Goal: Transaction & Acquisition: Purchase product/service

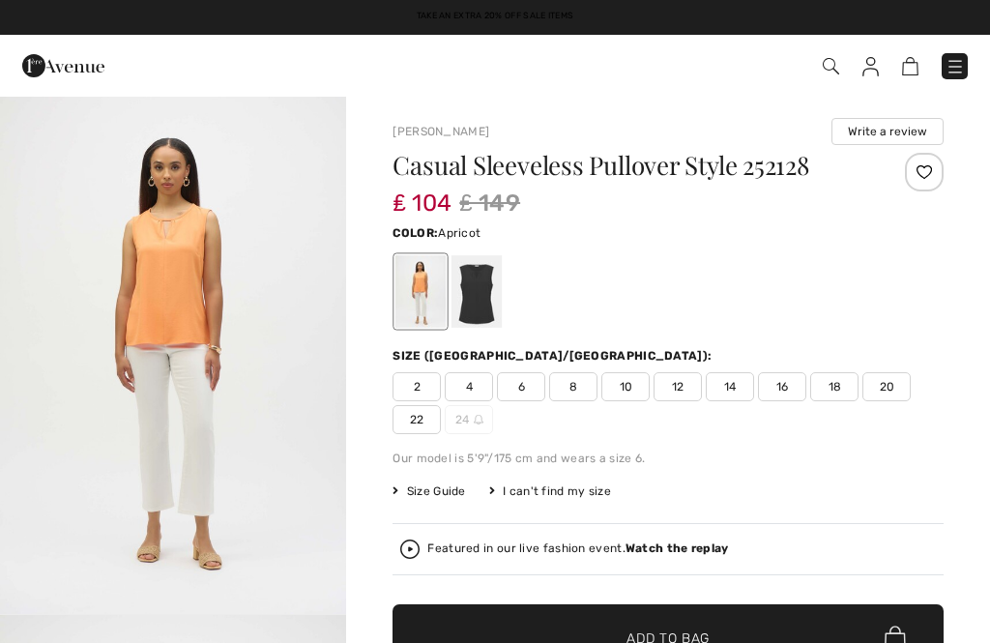
checkbox input "true"
click at [482, 273] on div at bounding box center [477, 291] width 50 height 73
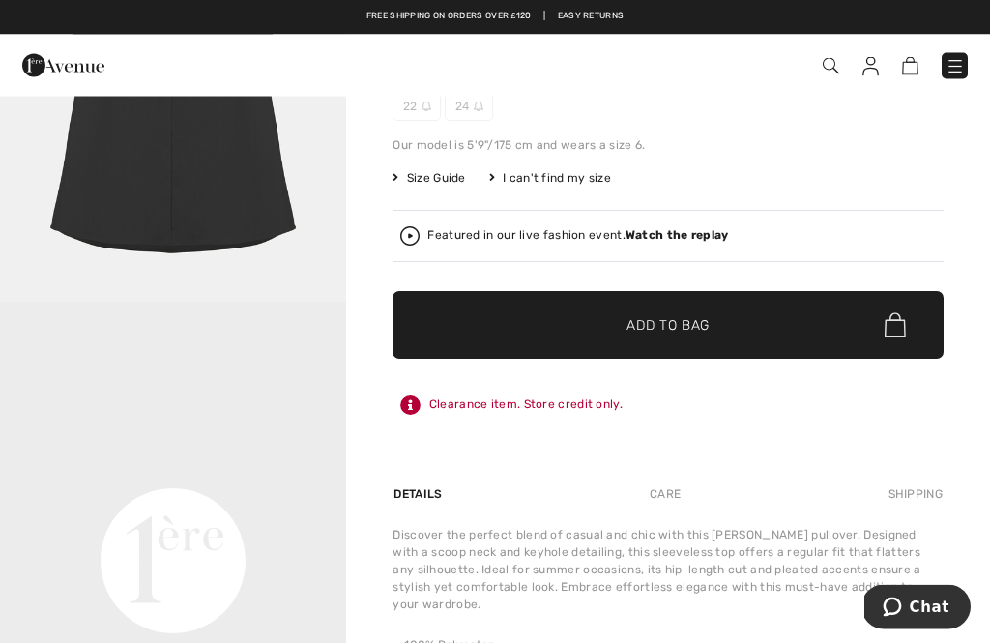
scroll to position [314, 0]
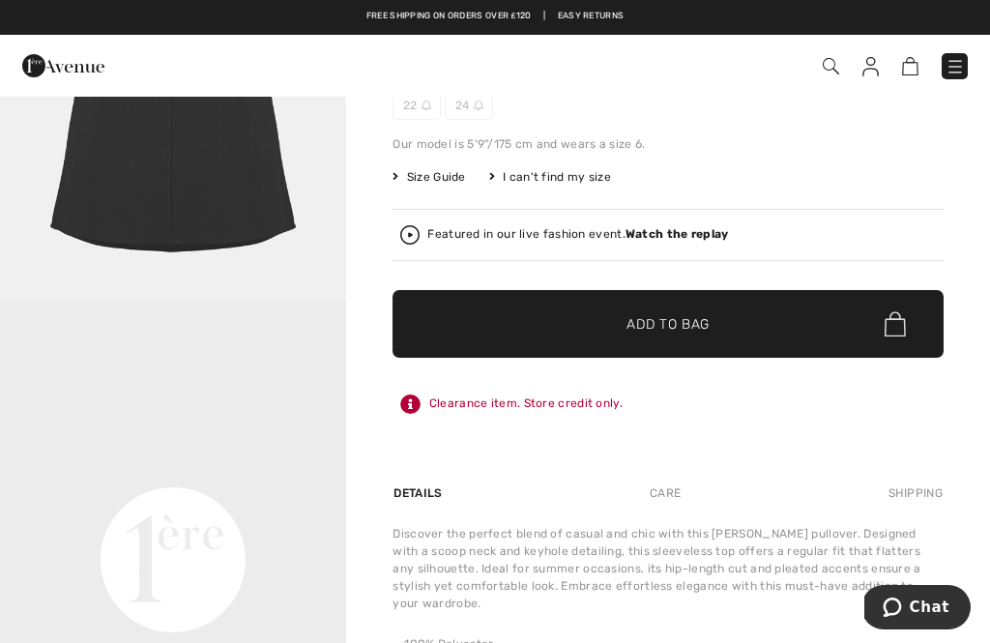
click at [680, 318] on span "Add to Bag" at bounding box center [668, 324] width 83 height 20
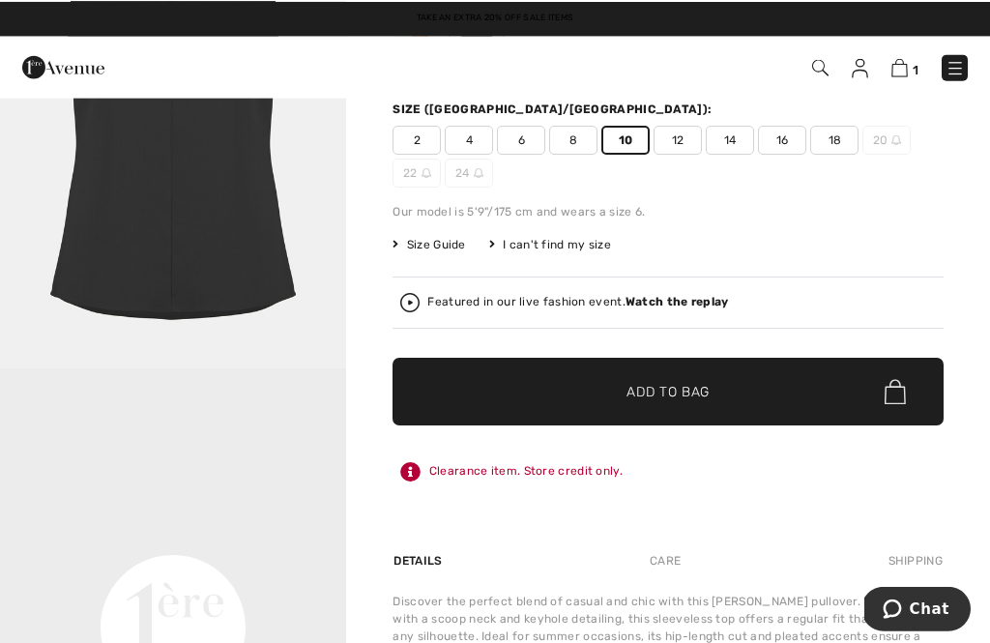
scroll to position [0, 0]
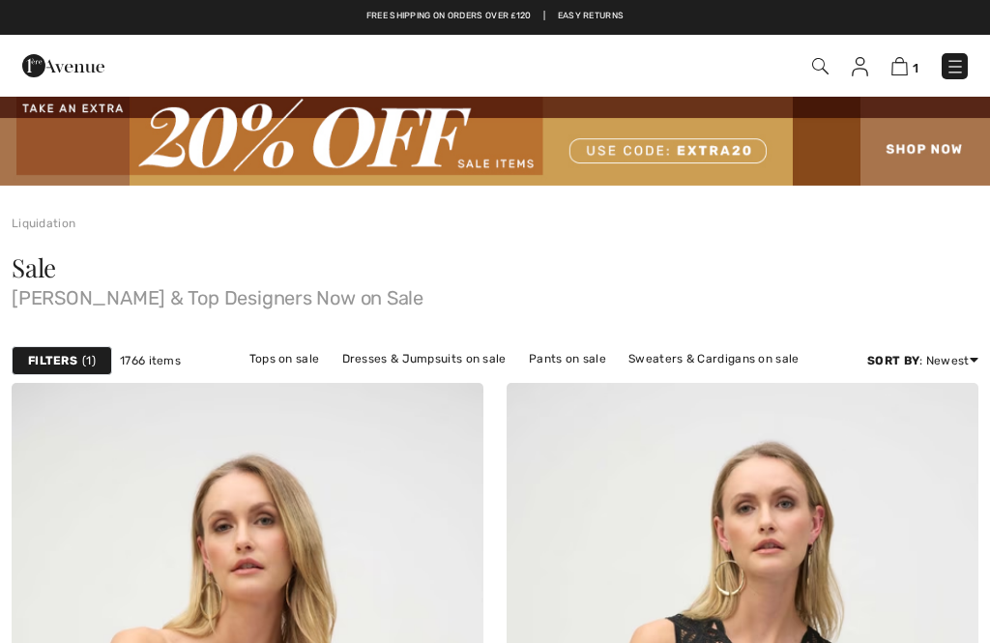
checkbox input "true"
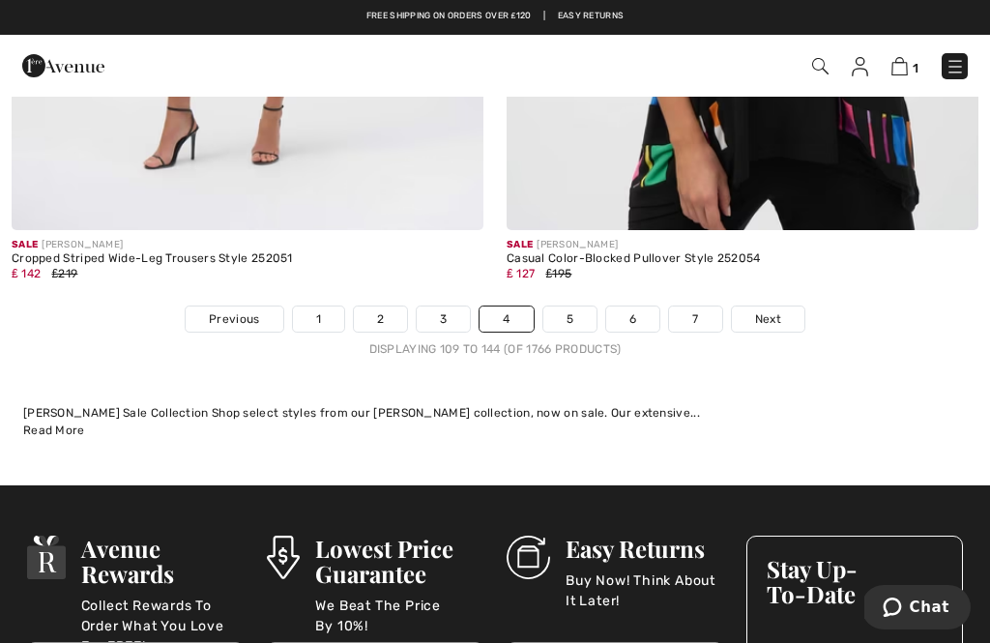
scroll to position [15008, 0]
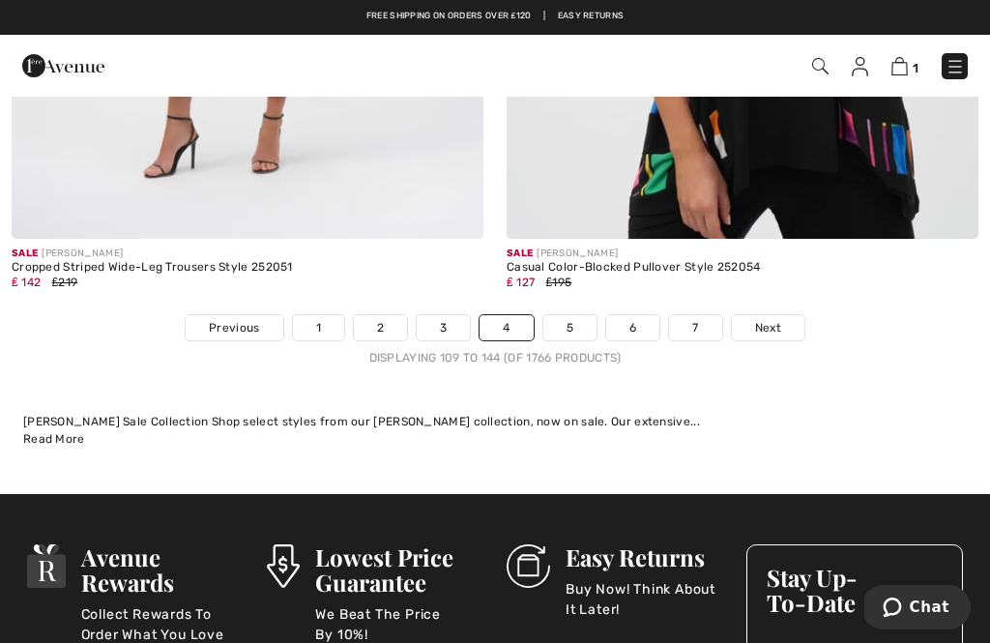
click at [575, 315] on link "5" at bounding box center [570, 327] width 53 height 25
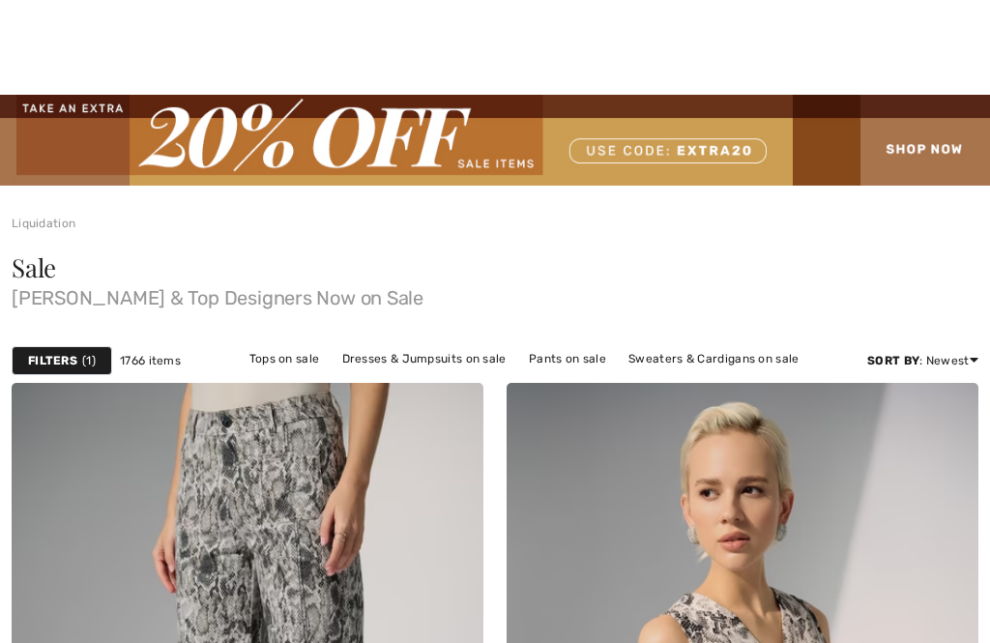
checkbox input "true"
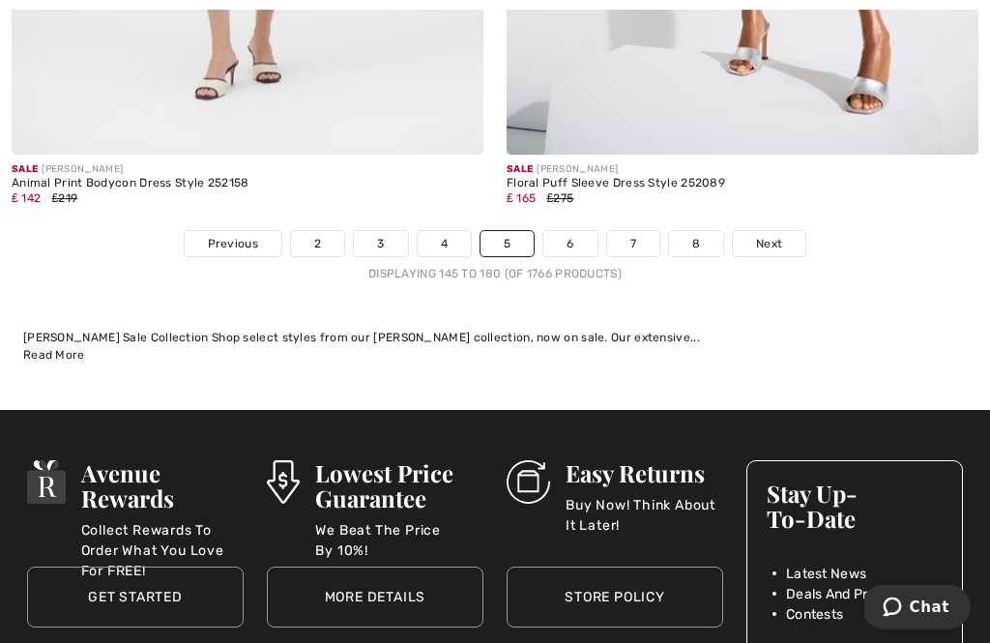
scroll to position [14901, 0]
click at [578, 231] on link "6" at bounding box center [570, 243] width 53 height 25
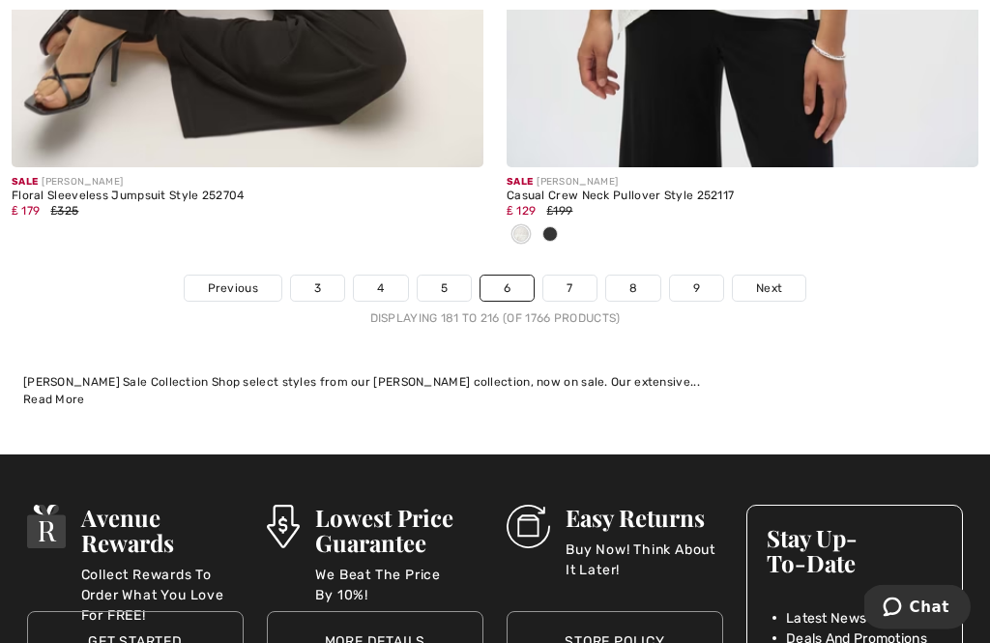
scroll to position [14761, 0]
click at [577, 277] on link "7" at bounding box center [570, 288] width 52 height 25
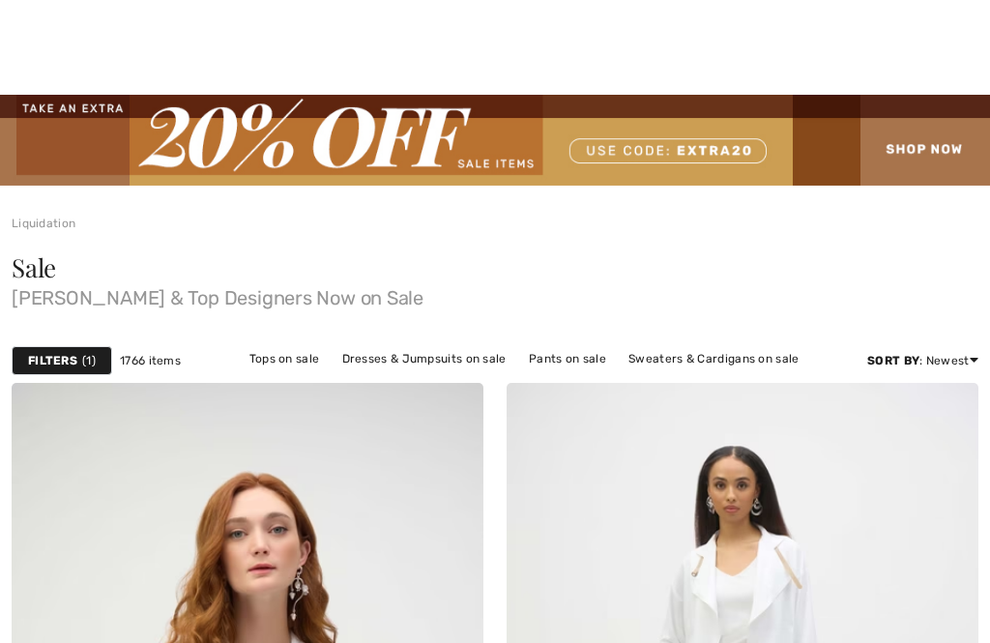
checkbox input "true"
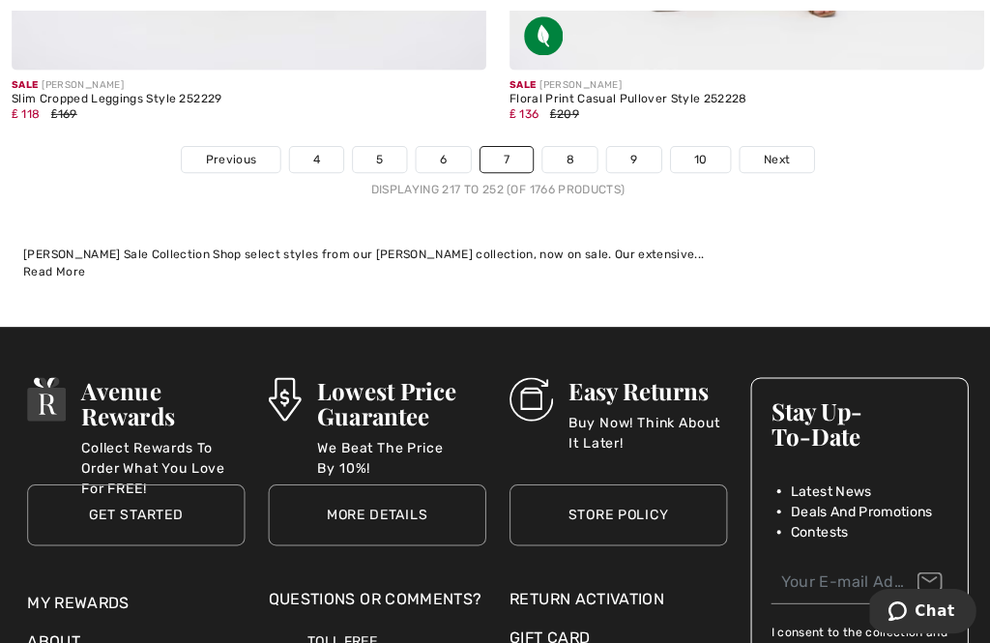
scroll to position [14795, 0]
click at [570, 146] on link "8" at bounding box center [567, 158] width 54 height 25
click at [574, 146] on link "8" at bounding box center [567, 158] width 54 height 25
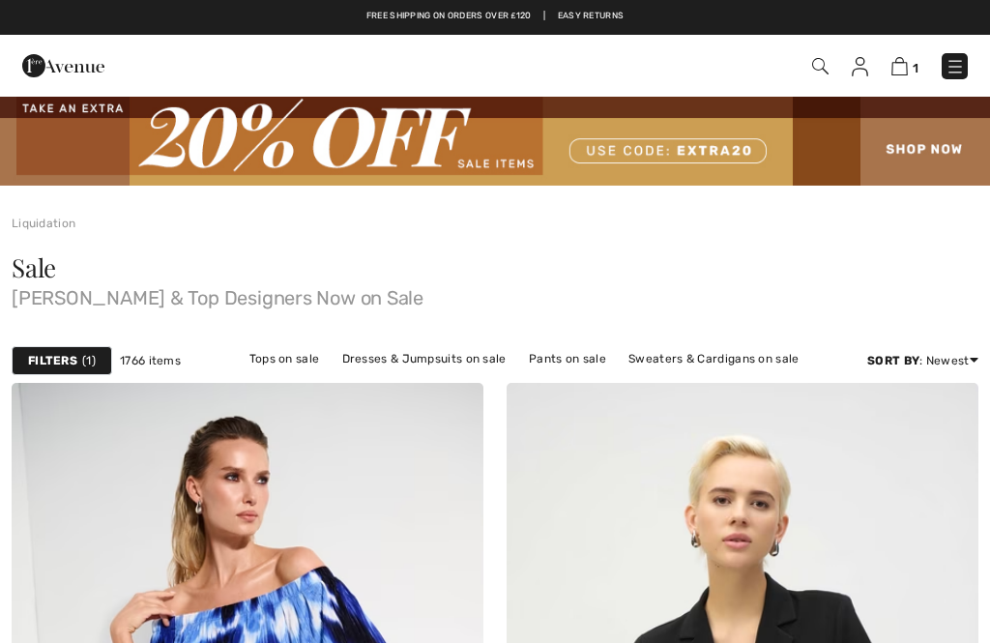
checkbox input "true"
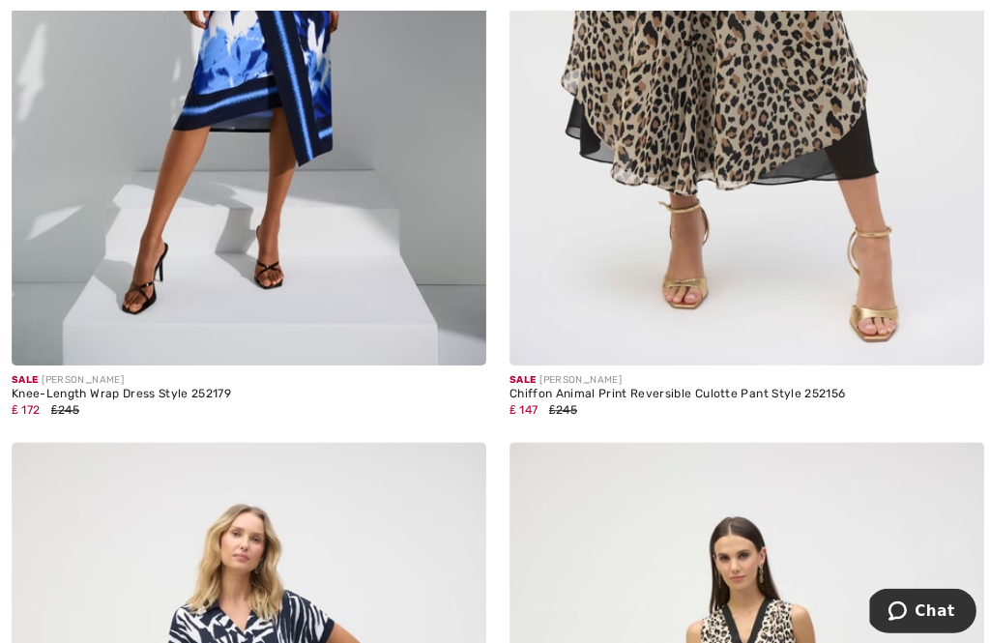
scroll to position [3140, 0]
